Goal: Transaction & Acquisition: Purchase product/service

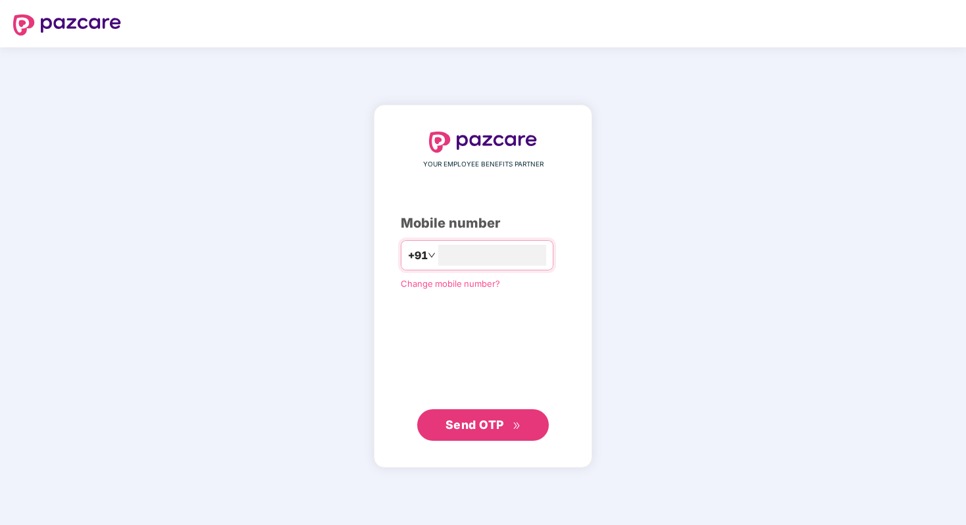
type input "**********"
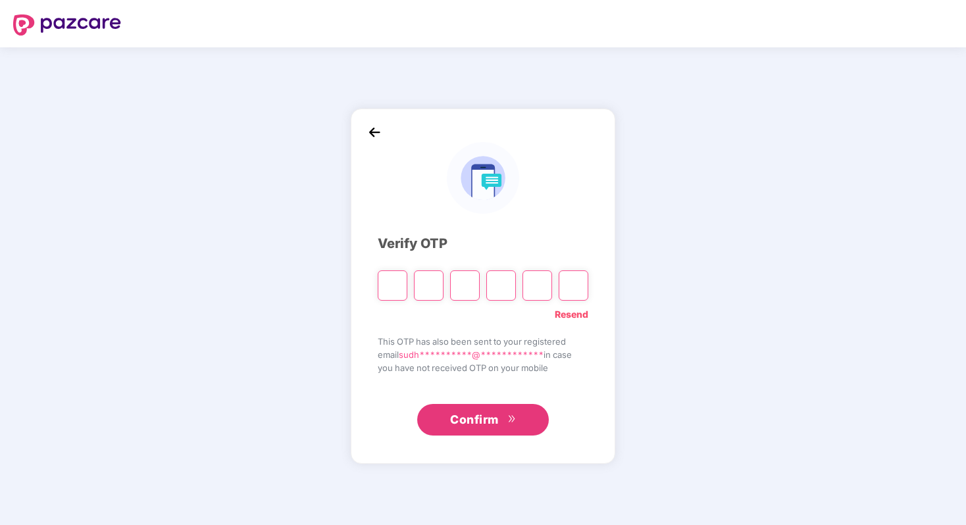
type input "*"
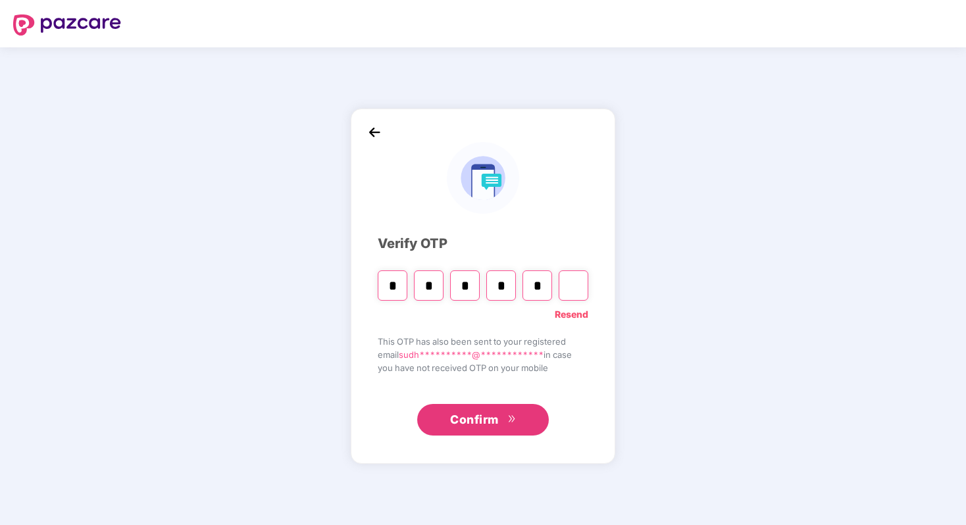
type input "*"
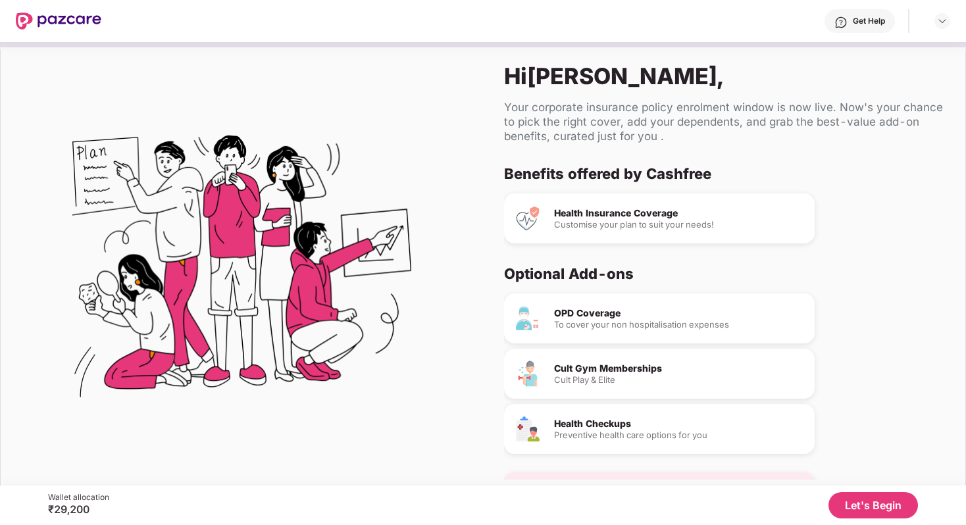
click at [597, 314] on div "OPD Coverage" at bounding box center [679, 313] width 250 height 9
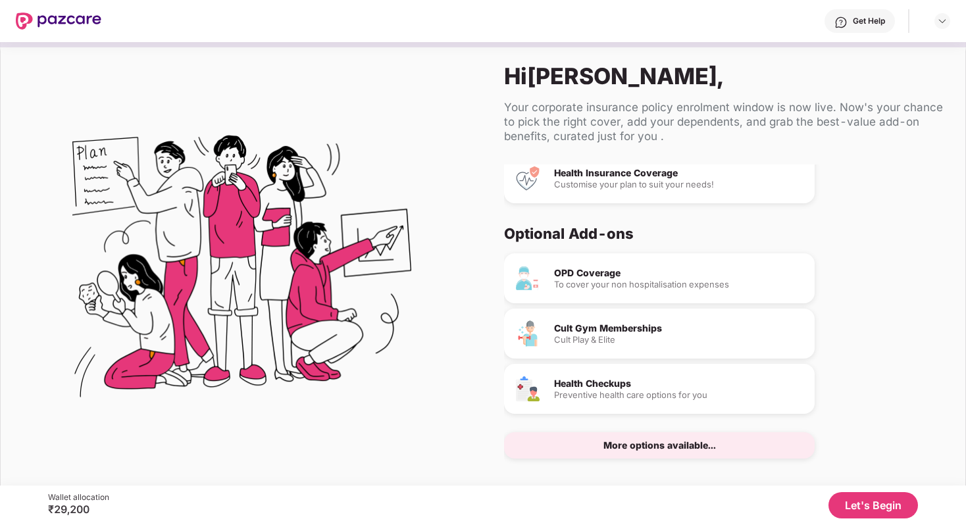
click at [631, 448] on div "More options available..." at bounding box center [660, 445] width 113 height 9
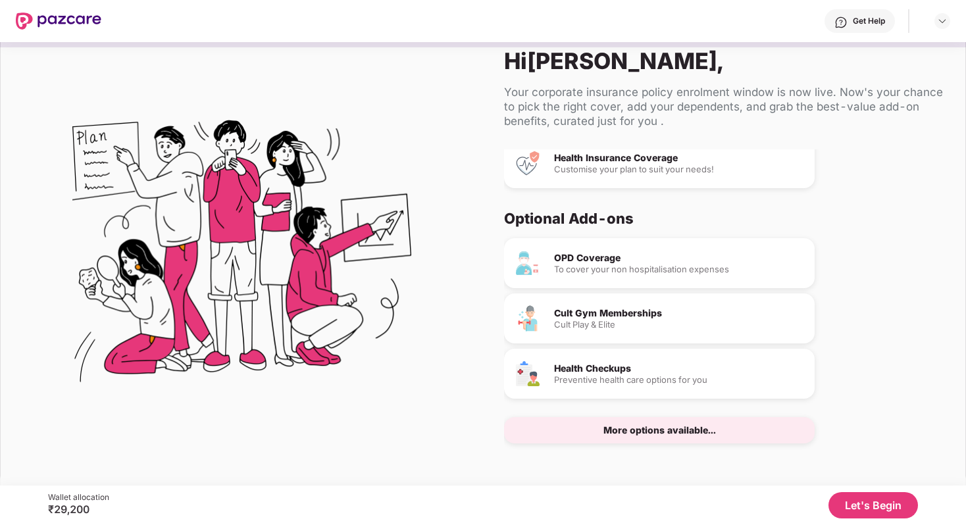
click at [862, 510] on button "Let's Begin" at bounding box center [874, 505] width 90 height 26
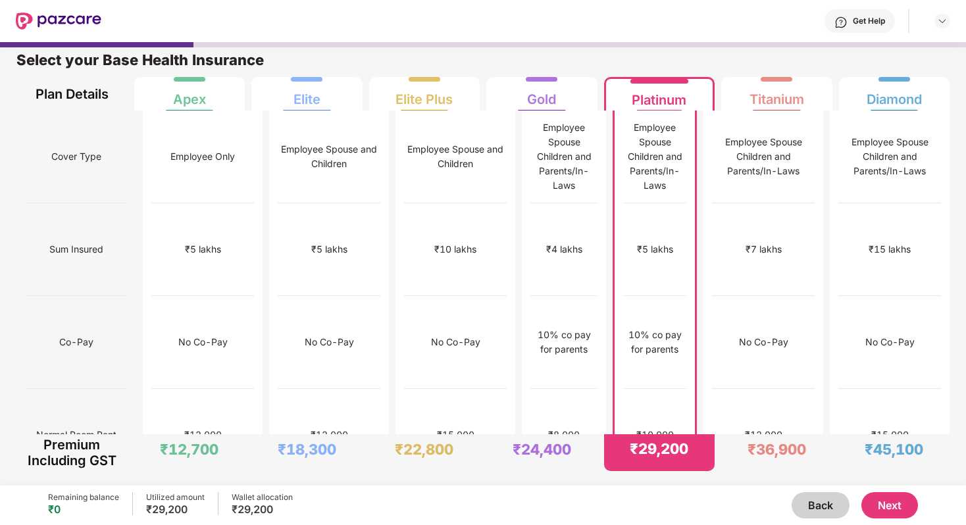
scroll to position [7, 0]
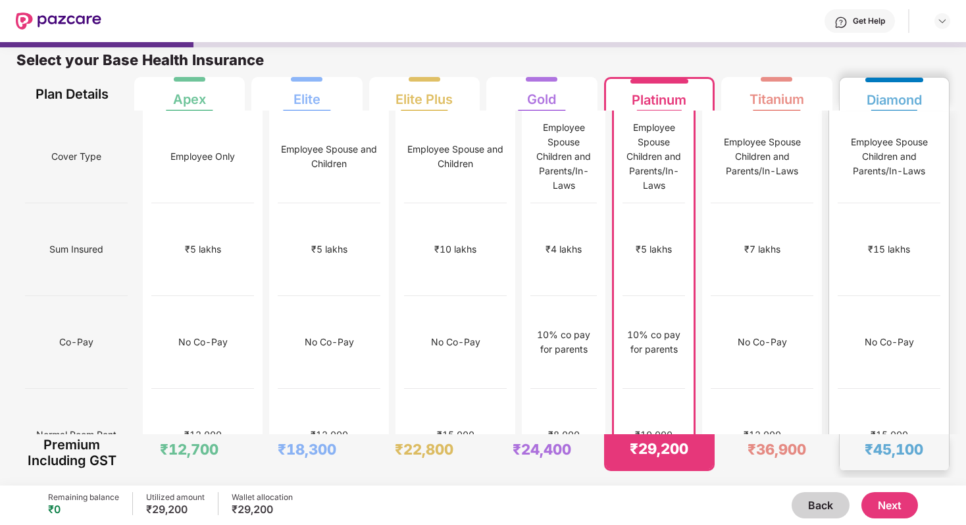
click at [877, 242] on div "₹15 lakhs" at bounding box center [889, 249] width 42 height 14
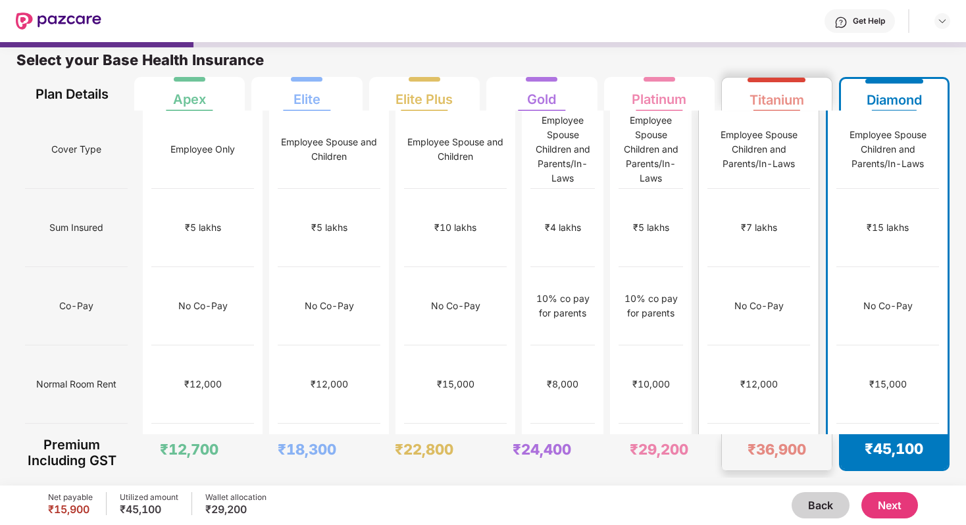
click at [792, 286] on div "No Co-Pay" at bounding box center [759, 306] width 103 height 78
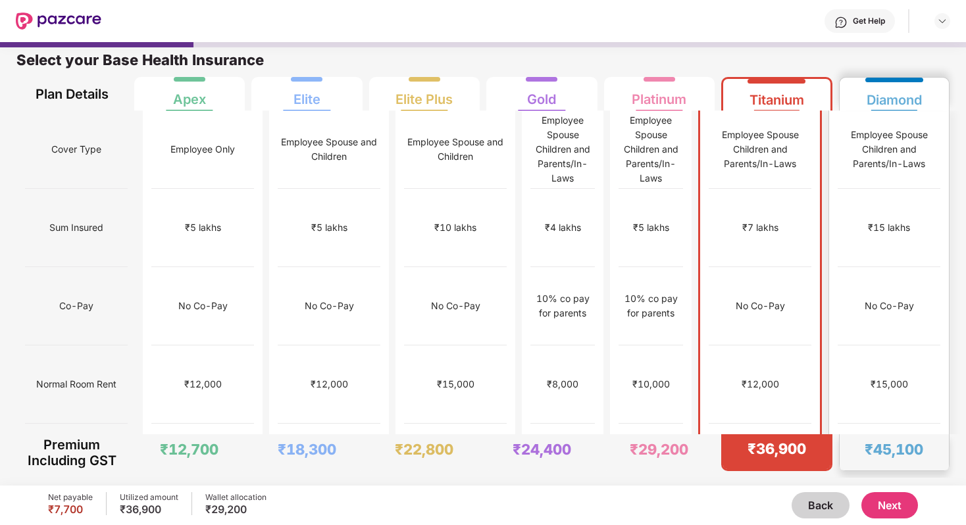
click at [874, 267] on div "No Co-Pay" at bounding box center [889, 306] width 103 height 78
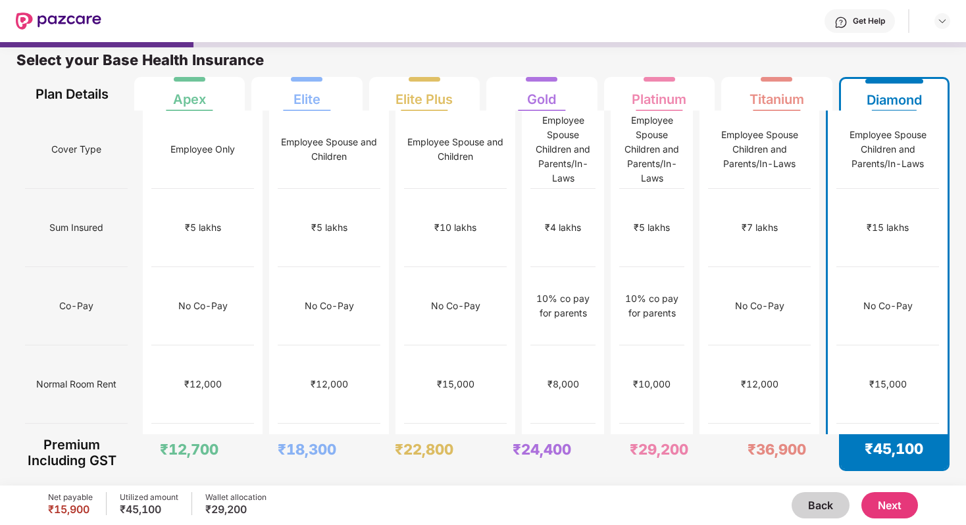
click at [893, 509] on button "Next" at bounding box center [890, 505] width 57 height 26
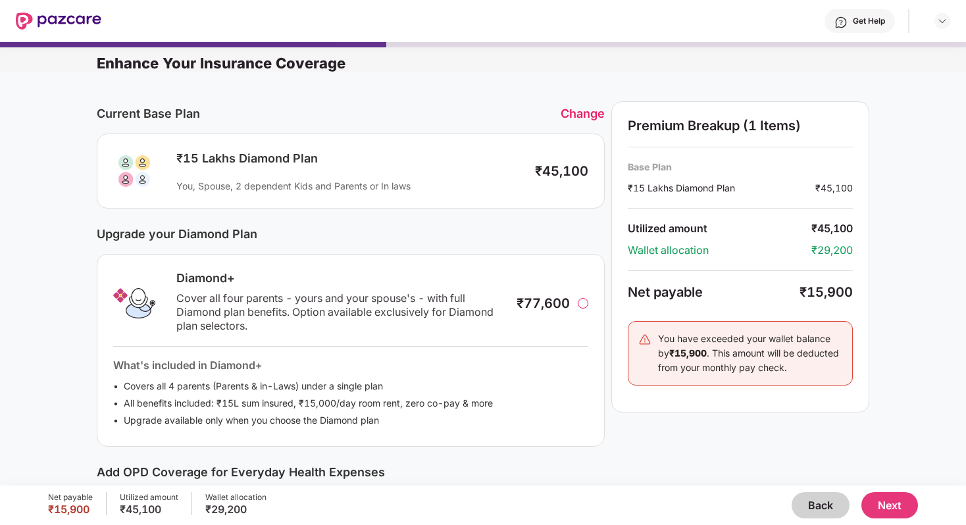
click at [584, 300] on div at bounding box center [583, 303] width 11 height 11
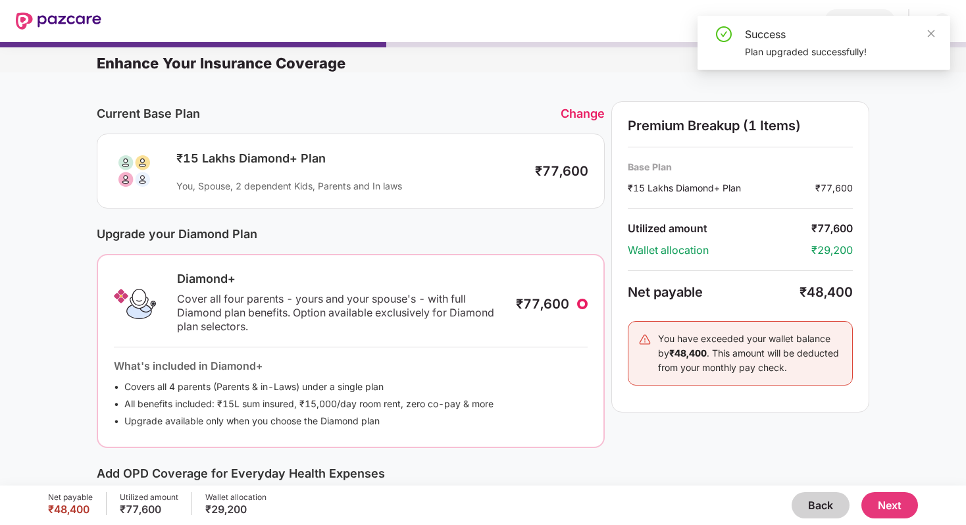
click at [581, 302] on div at bounding box center [582, 304] width 11 height 11
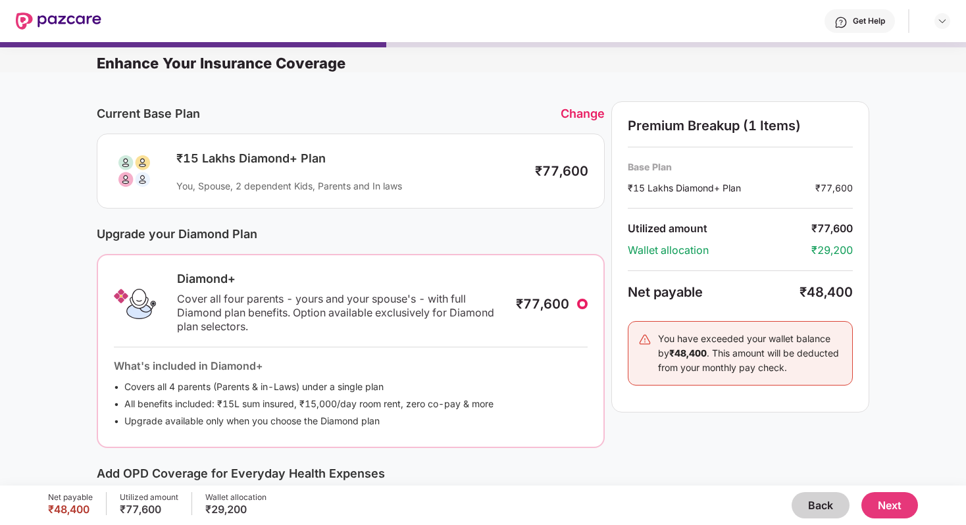
click at [440, 163] on div "₹15 Lakhs Diamond+ Plan" at bounding box center [349, 159] width 346 height 16
click at [388, 176] on div "₹15 Lakhs Diamond+ Plan You, Spouse, 2 dependent Kids, Parents and In laws" at bounding box center [345, 171] width 353 height 41
click at [583, 113] on div "Change" at bounding box center [583, 114] width 44 height 14
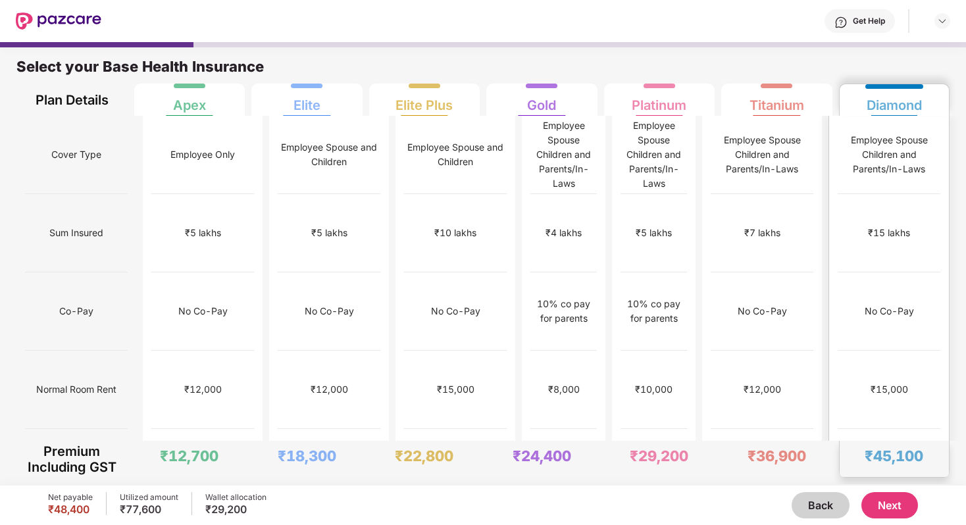
click at [889, 303] on div "No Co-Pay" at bounding box center [889, 312] width 103 height 78
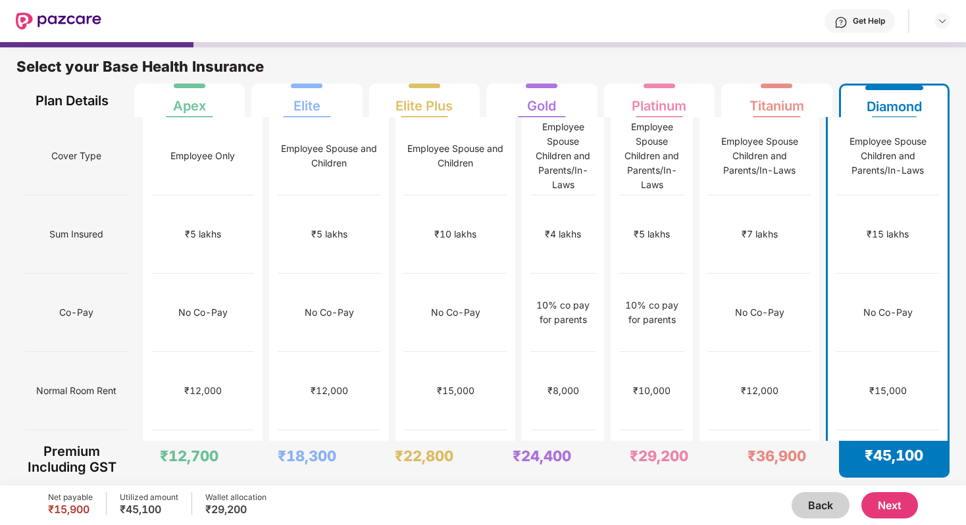
click at [900, 512] on button "Next" at bounding box center [890, 505] width 57 height 26
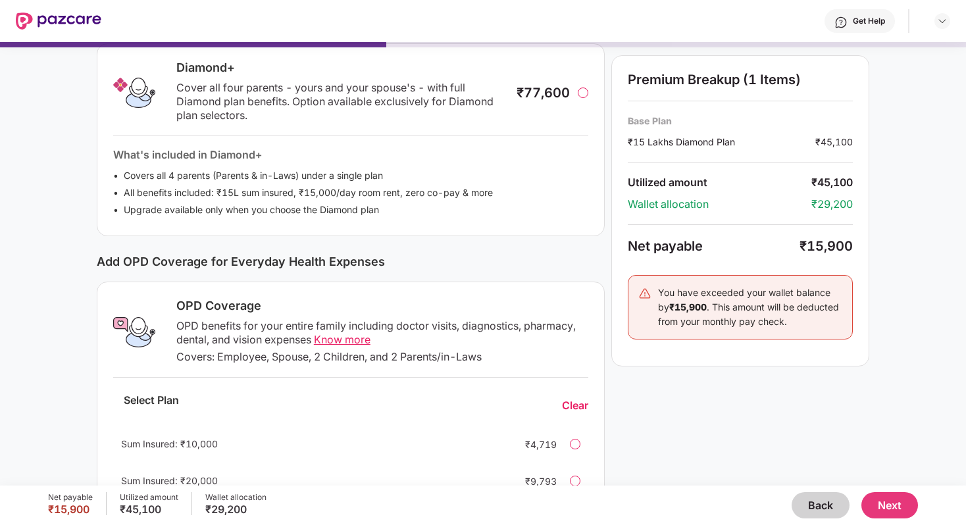
scroll to position [296, 0]
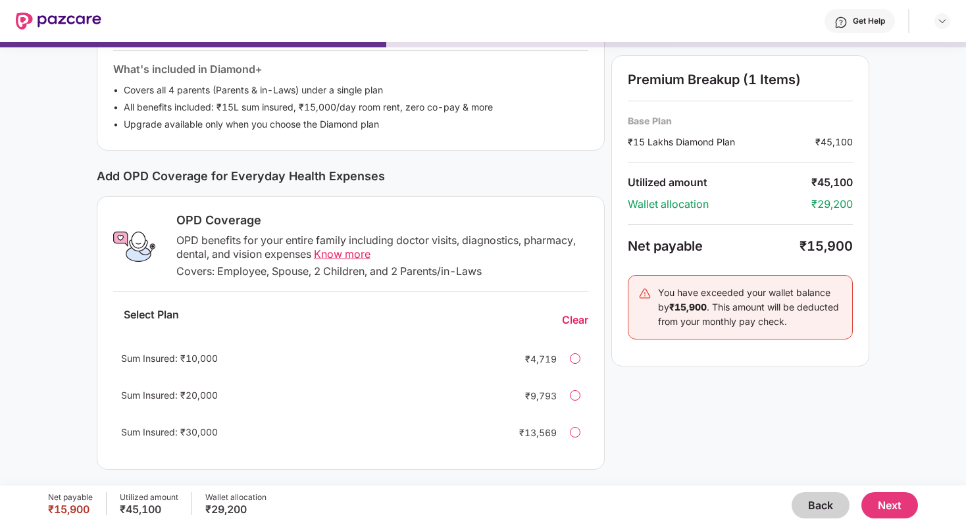
click at [575, 432] on div at bounding box center [575, 432] width 11 height 11
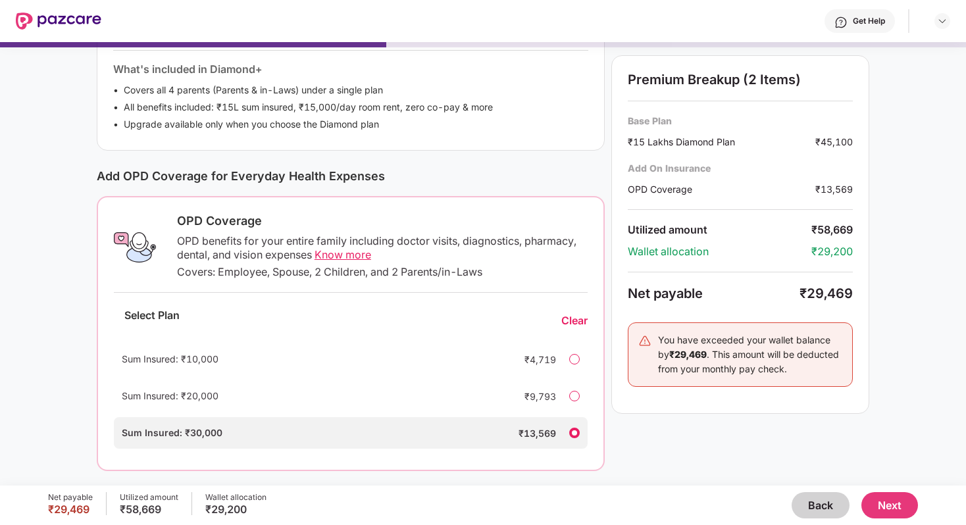
click at [575, 397] on div at bounding box center [574, 396] width 11 height 11
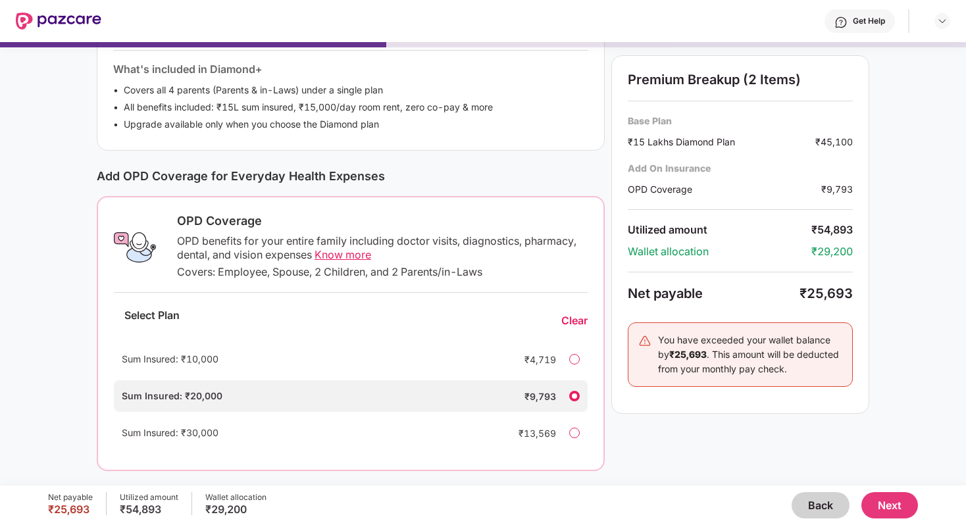
click at [576, 431] on div at bounding box center [574, 433] width 11 height 11
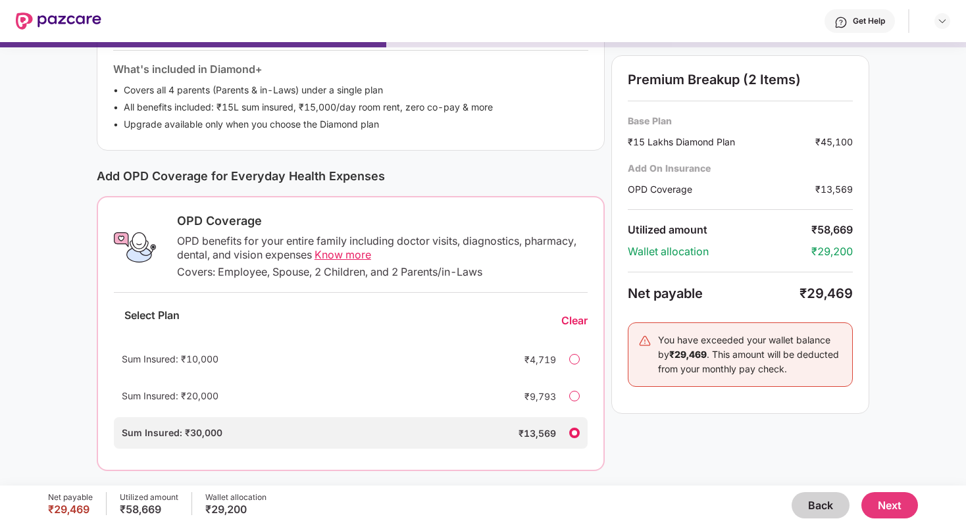
click at [340, 253] on span "Know more" at bounding box center [343, 254] width 57 height 13
click at [571, 317] on div "Clear" at bounding box center [574, 320] width 26 height 14
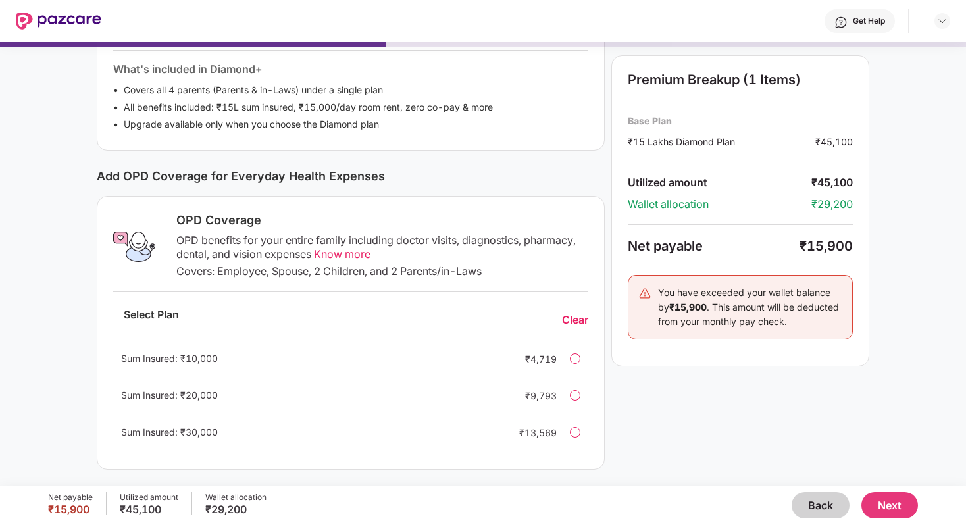
click at [885, 502] on button "Next" at bounding box center [890, 505] width 57 height 26
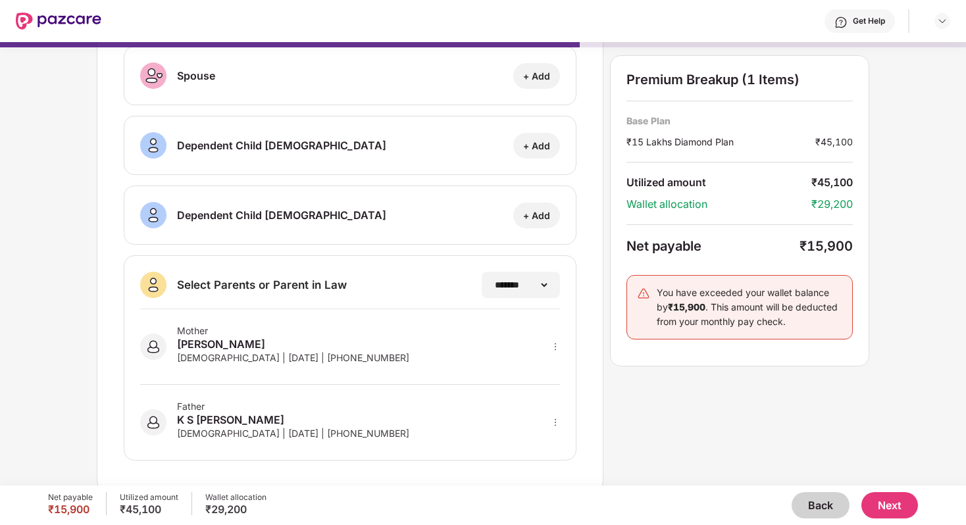
scroll to position [159, 0]
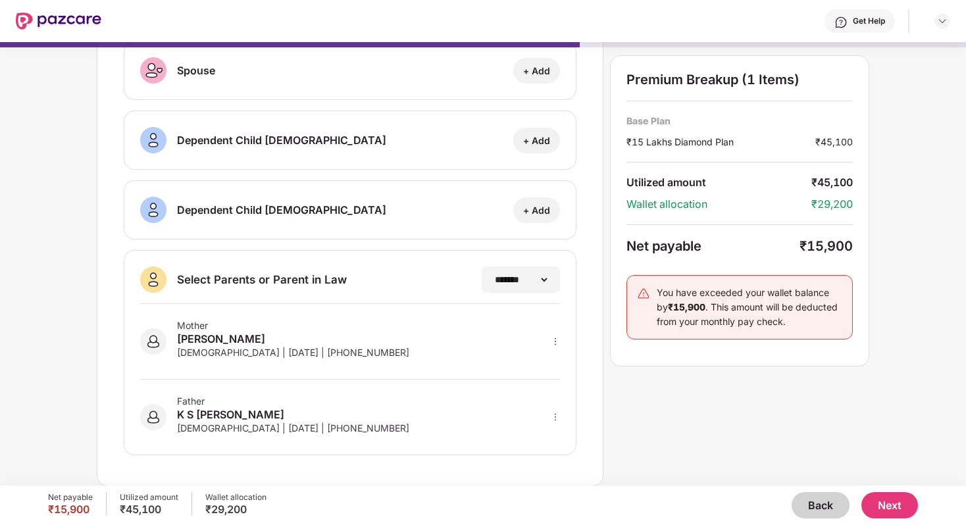
click at [881, 502] on button "Next" at bounding box center [890, 505] width 57 height 26
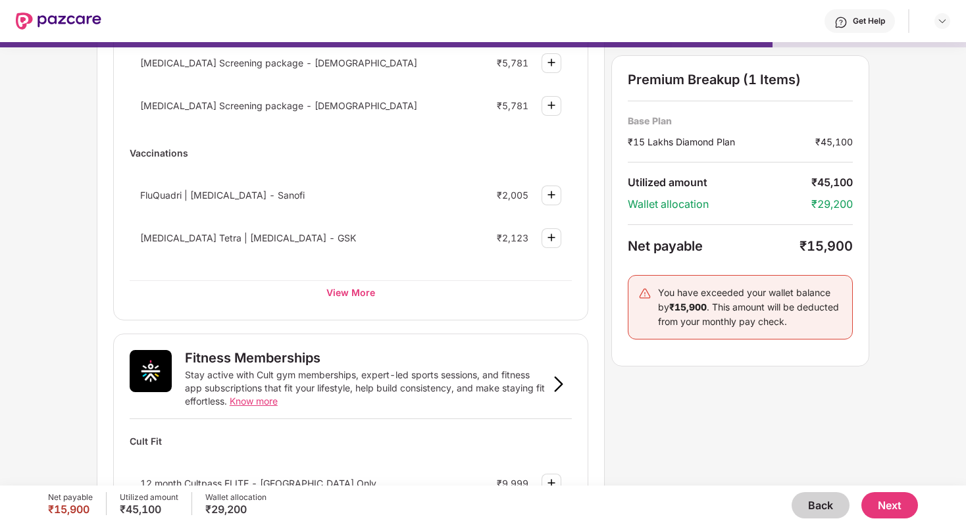
scroll to position [215, 0]
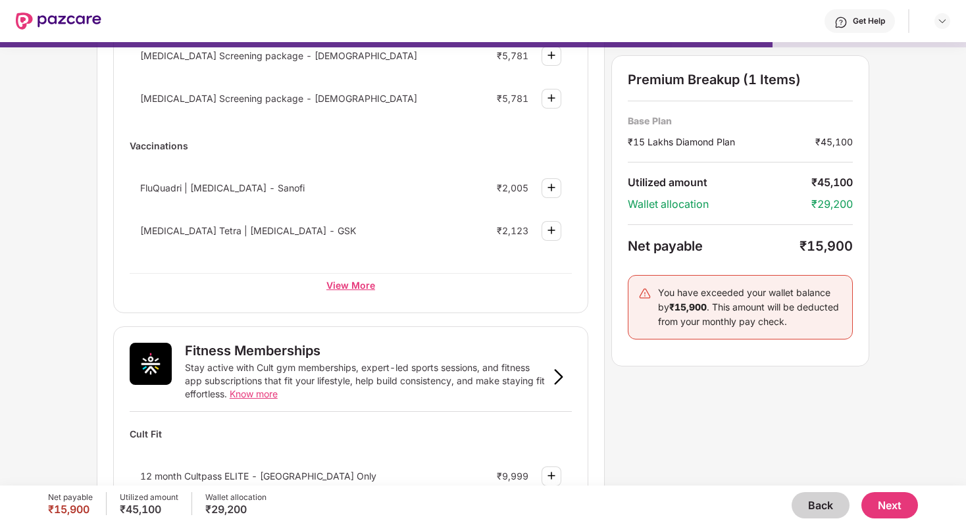
click at [363, 288] on div "View More" at bounding box center [351, 285] width 442 height 24
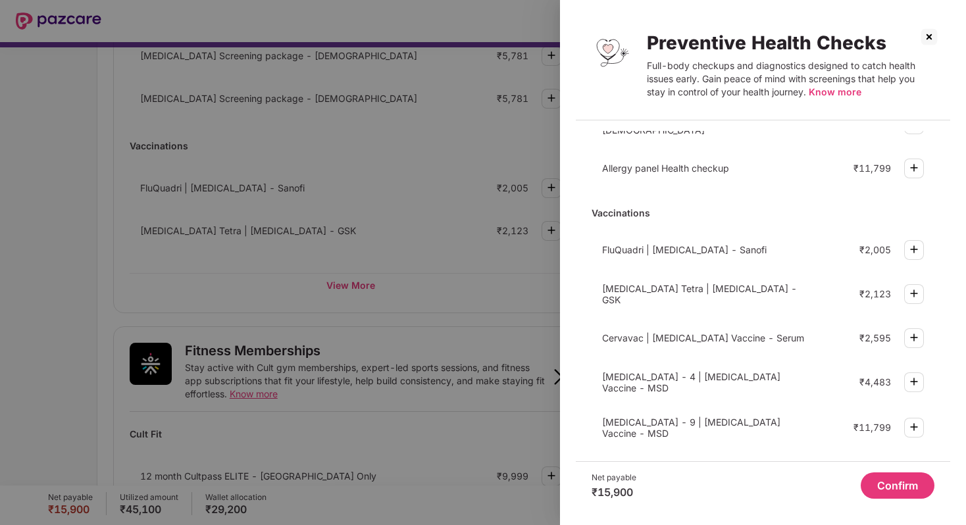
scroll to position [0, 0]
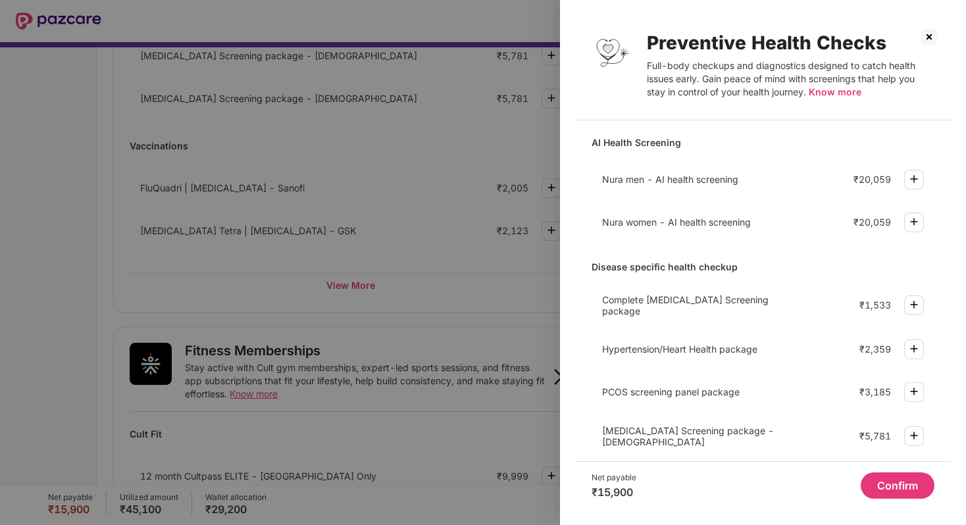
click at [729, 177] on span "Nura men - AI health screening" at bounding box center [670, 179] width 136 height 11
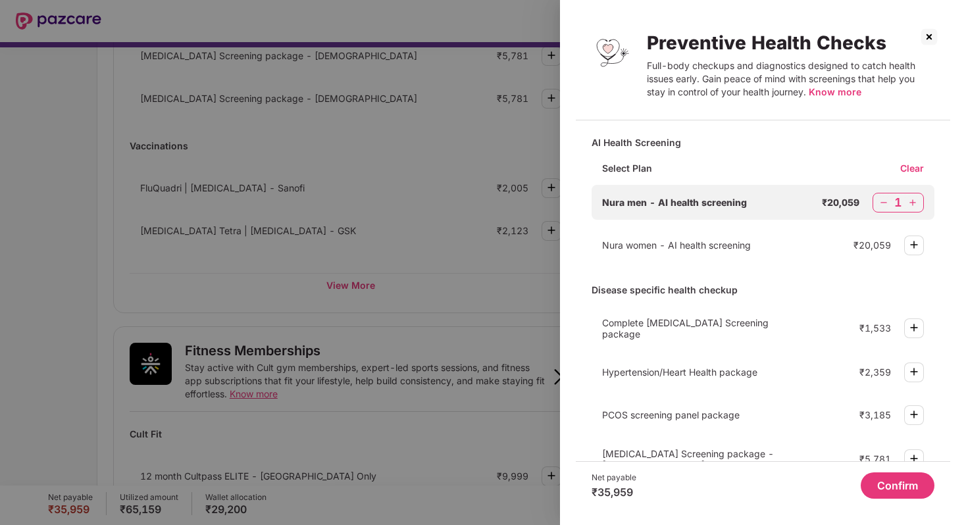
click at [825, 90] on span "Know more" at bounding box center [835, 91] width 53 height 11
